Goal: Task Accomplishment & Management: Manage account settings

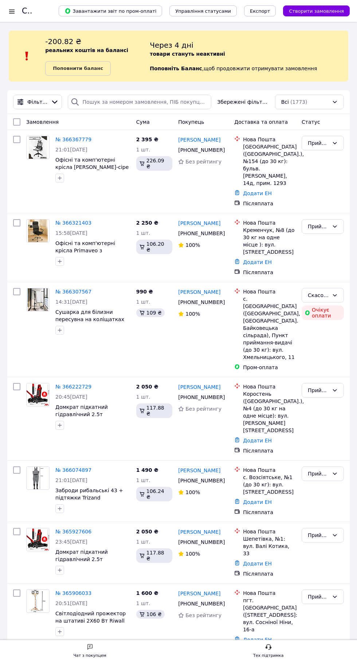
click at [79, 138] on link "№ 366367779" at bounding box center [73, 140] width 36 height 6
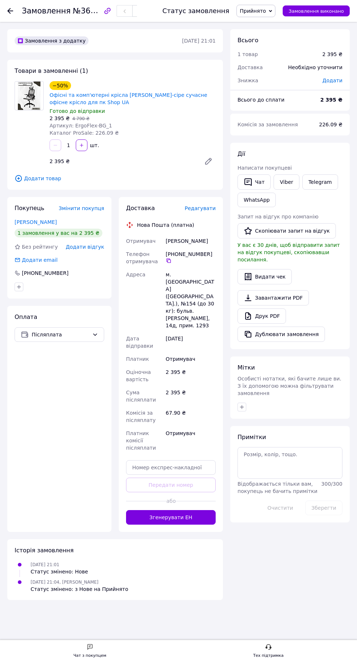
click at [324, 184] on link "Telegram" at bounding box center [320, 182] width 36 height 15
